Goal: Information Seeking & Learning: Learn about a topic

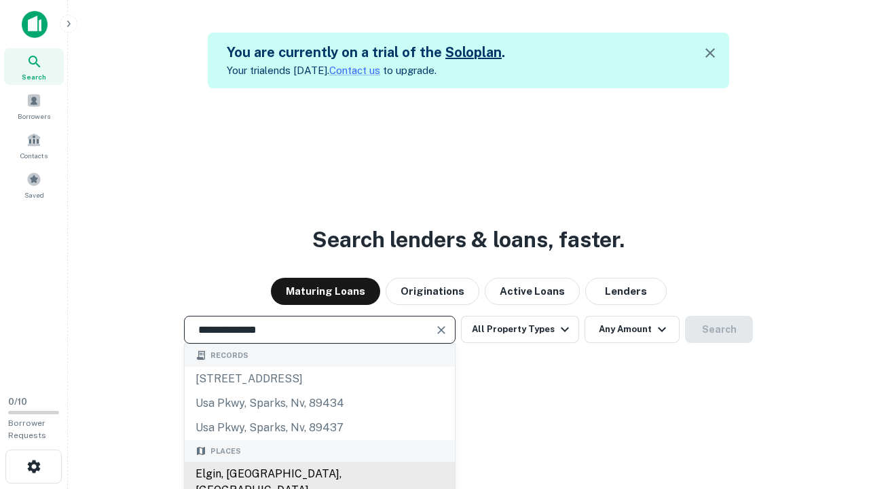
click at [319, 474] on div "Elgin, [GEOGRAPHIC_DATA], [GEOGRAPHIC_DATA]" at bounding box center [320, 482] width 270 height 41
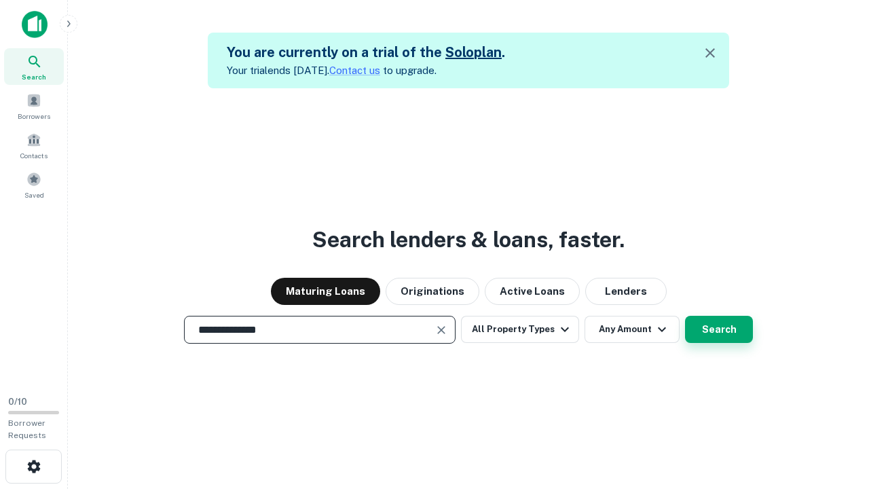
type input "**********"
click at [719, 329] on button "Search" at bounding box center [719, 329] width 68 height 27
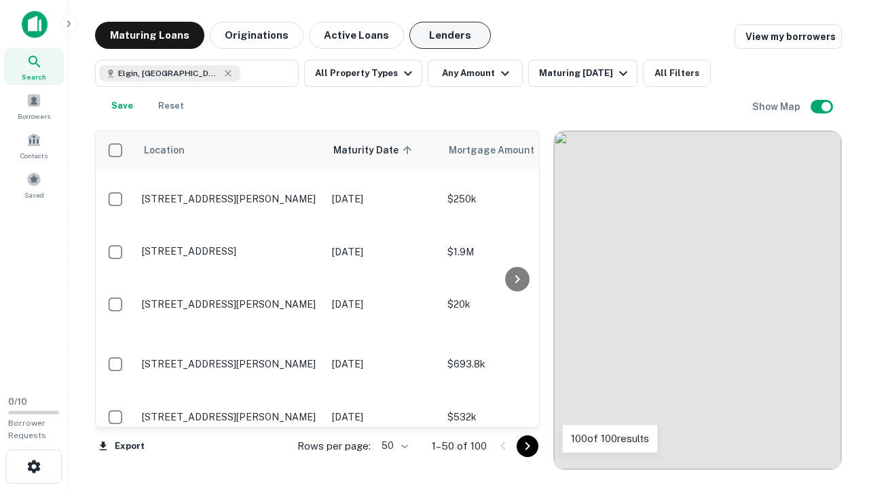
click at [450, 35] on button "Lenders" at bounding box center [451, 35] width 82 height 27
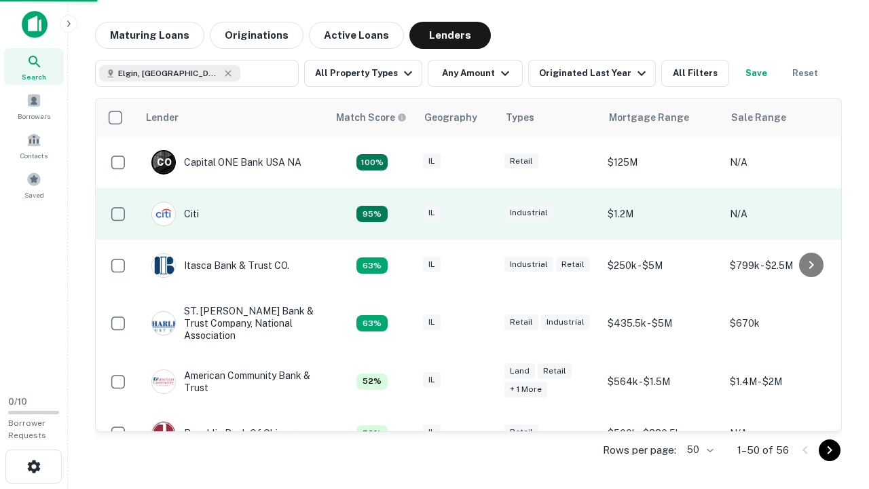
click at [482, 214] on div "IL" at bounding box center [457, 214] width 68 height 18
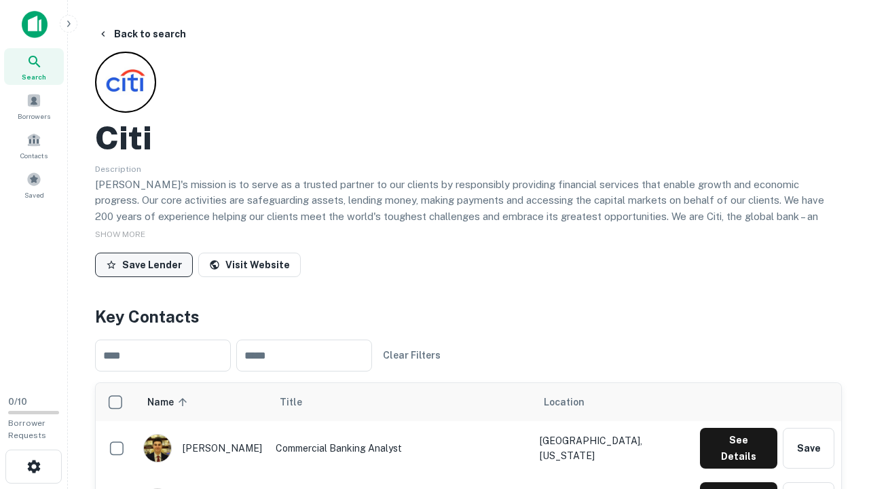
click at [144, 264] on button "Save Lender" at bounding box center [144, 265] width 98 height 24
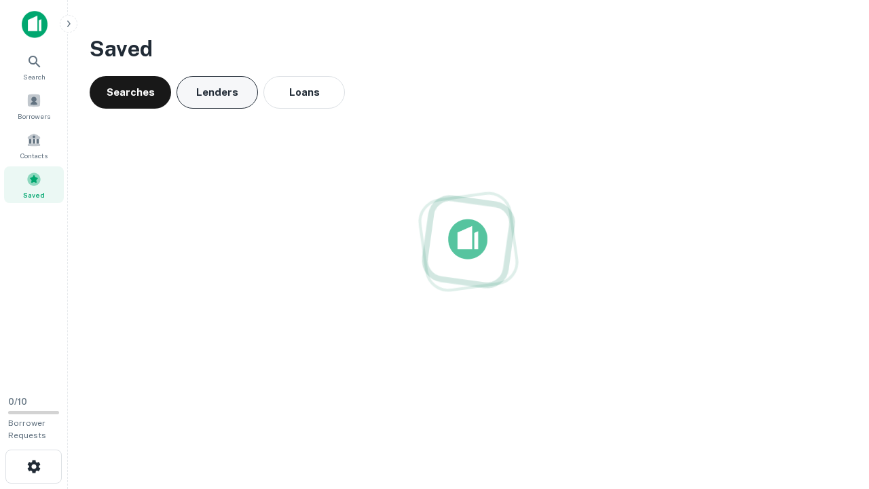
click at [217, 92] on button "Lenders" at bounding box center [218, 92] width 82 height 33
